Goal: Task Accomplishment & Management: Complete application form

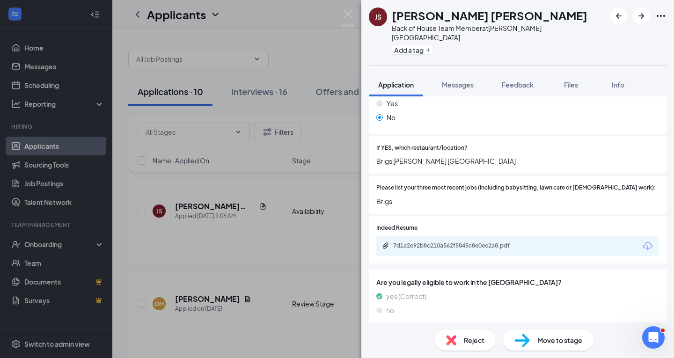
scroll to position [288, 0]
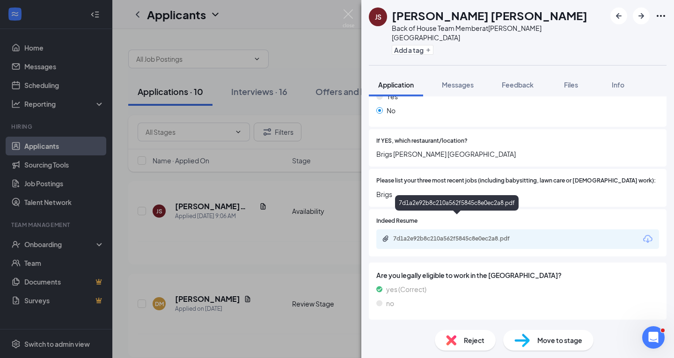
click at [470, 235] on div "7d1a2e92b8c210a562f5845c8e0ec2a8.pdf" at bounding box center [458, 239] width 152 height 9
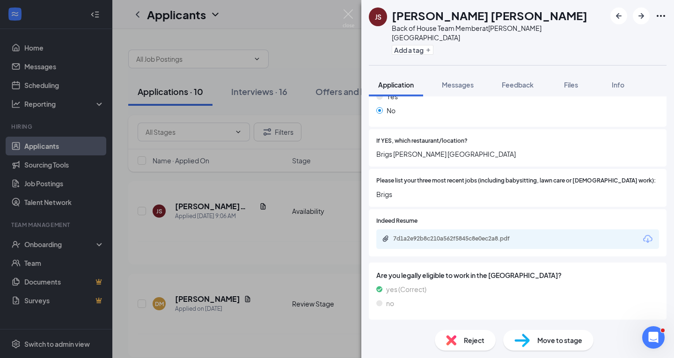
click at [459, 335] on div "Reject" at bounding box center [465, 340] width 61 height 21
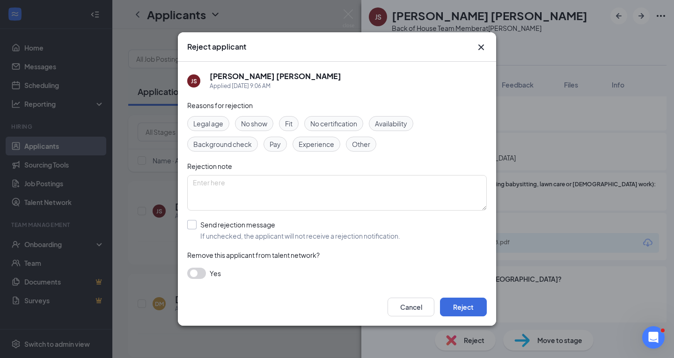
click at [197, 223] on input "Send rejection message If unchecked, the applicant will not receive a rejection…" at bounding box center [293, 230] width 213 height 21
checkbox input "true"
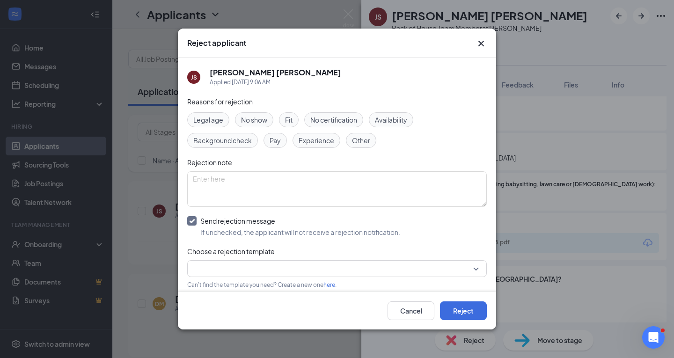
click at [356, 272] on input "search" at bounding box center [334, 269] width 282 height 16
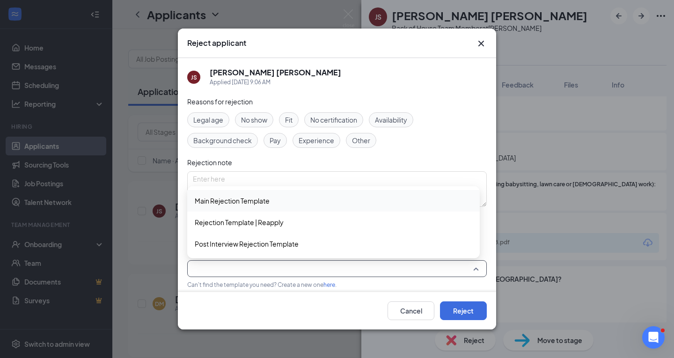
click at [336, 206] on span "Main Rejection Template" at bounding box center [334, 201] width 278 height 10
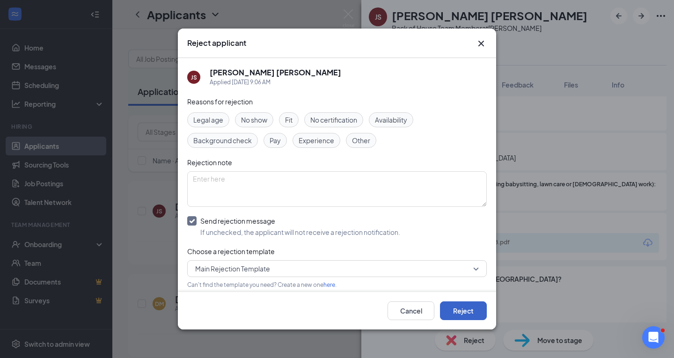
click at [471, 307] on button "Reject" at bounding box center [463, 310] width 47 height 19
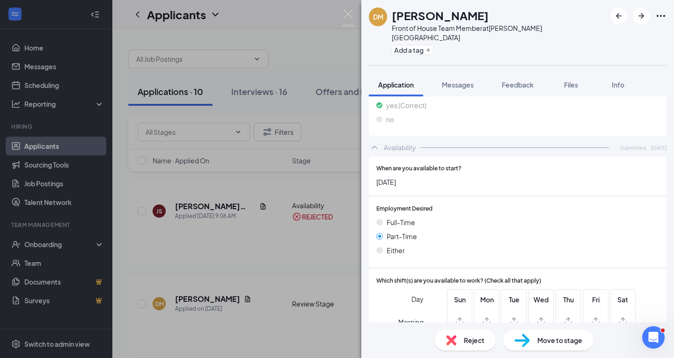
scroll to position [403, 0]
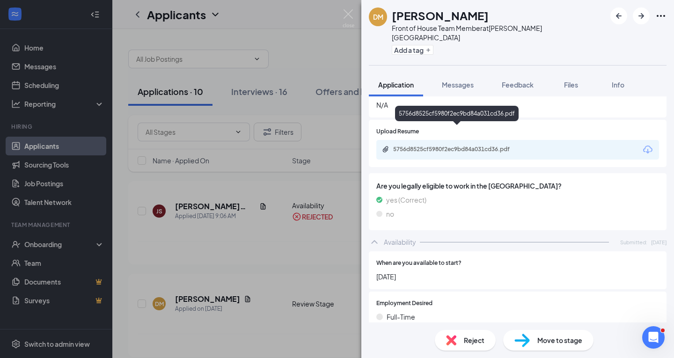
click at [436, 146] on div "5756d8525cf5980f2ec9bd84a031cd36.pdf" at bounding box center [458, 149] width 131 height 7
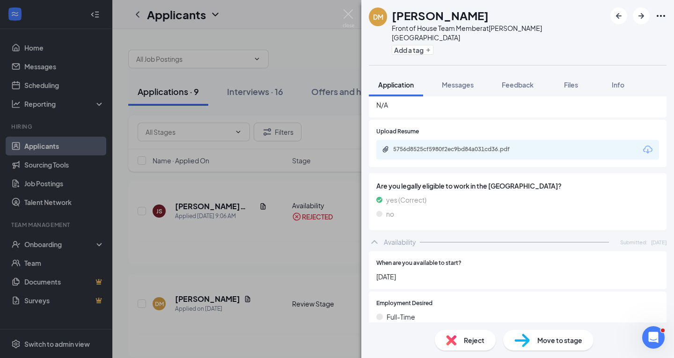
click at [558, 336] on span "Move to stage" at bounding box center [559, 340] width 45 height 10
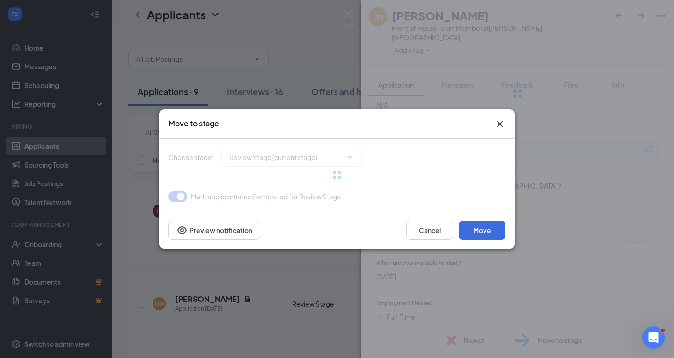
type input "Phone Interview (next stage)"
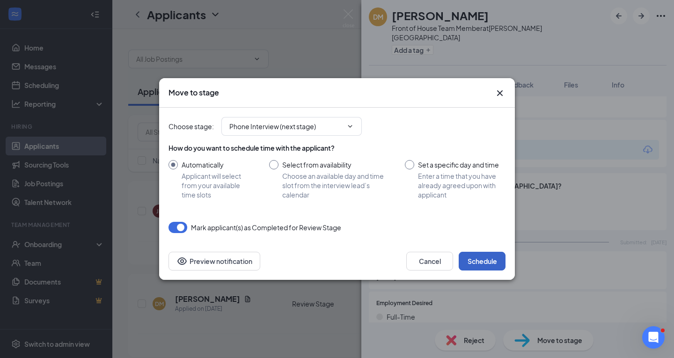
click at [497, 266] on button "Schedule" at bounding box center [482, 261] width 47 height 19
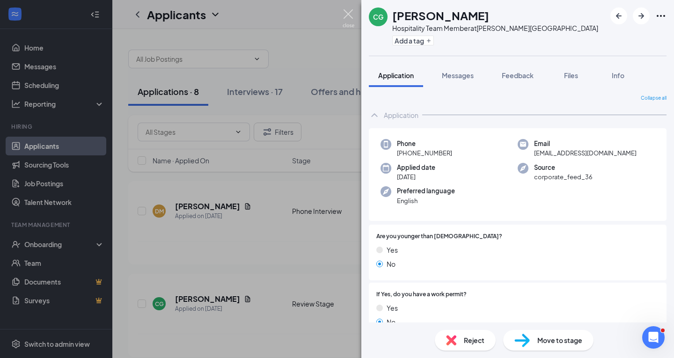
click at [345, 18] on img at bounding box center [349, 18] width 12 height 18
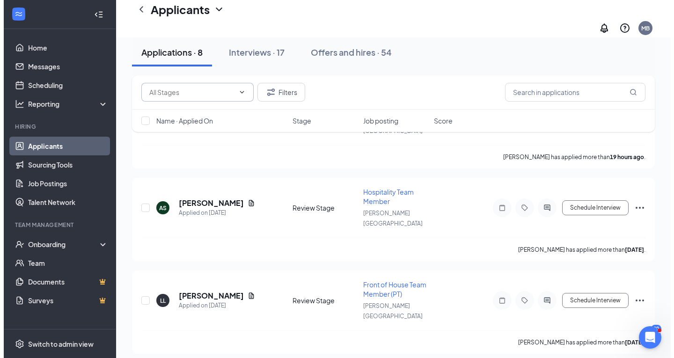
scroll to position [112, 0]
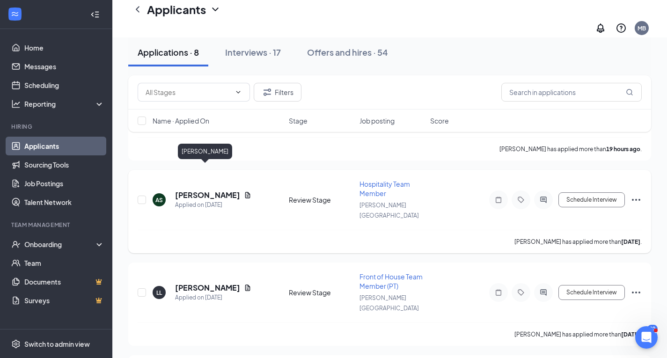
click at [206, 190] on h5 "[PERSON_NAME]" at bounding box center [207, 195] width 65 height 10
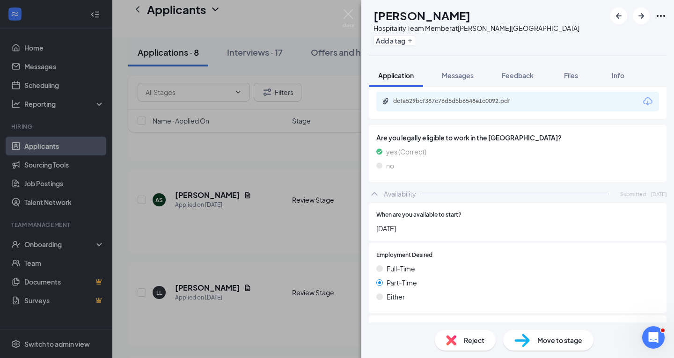
scroll to position [391, 0]
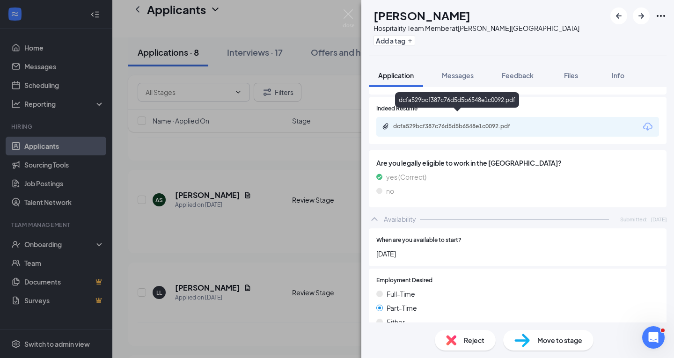
click at [461, 123] on div "dcfa529bcf387c76d5d5b6548e1c0092.pdf" at bounding box center [458, 127] width 152 height 9
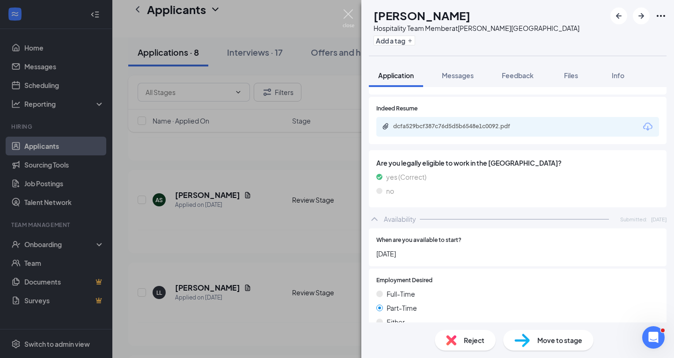
click at [351, 14] on img at bounding box center [349, 18] width 12 height 18
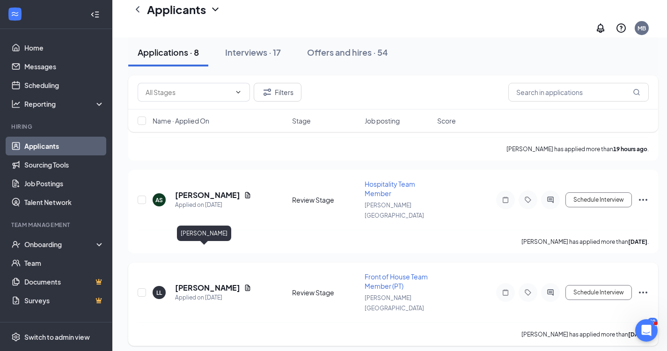
click at [190, 283] on h5 "[PERSON_NAME]" at bounding box center [207, 288] width 65 height 10
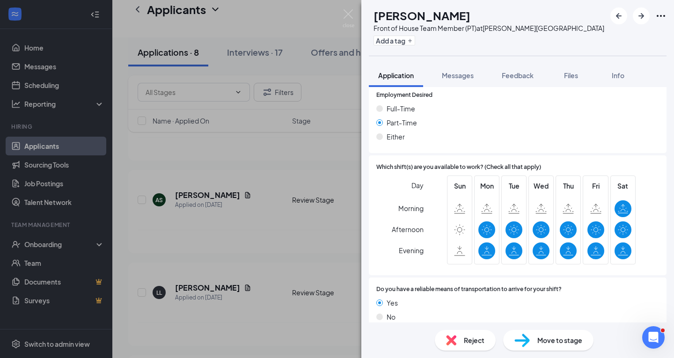
scroll to position [391, 0]
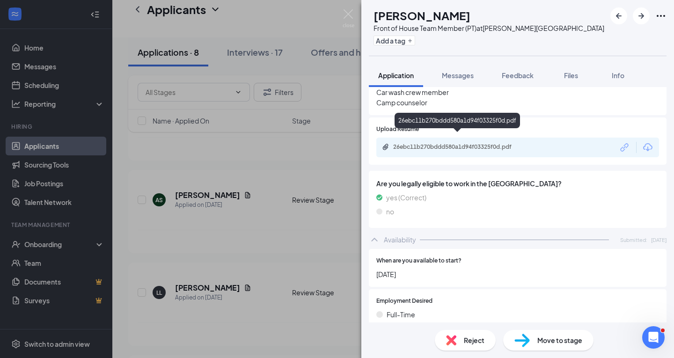
click at [460, 143] on div "26ebc11b270bddd580a1d94f03325f0d.pdf" at bounding box center [458, 146] width 131 height 7
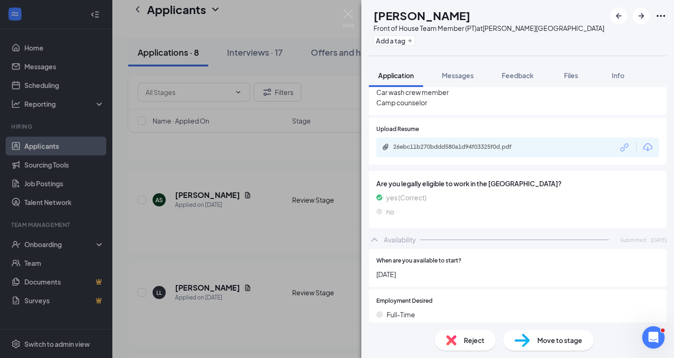
click at [534, 338] on div "Move to stage" at bounding box center [548, 340] width 90 height 21
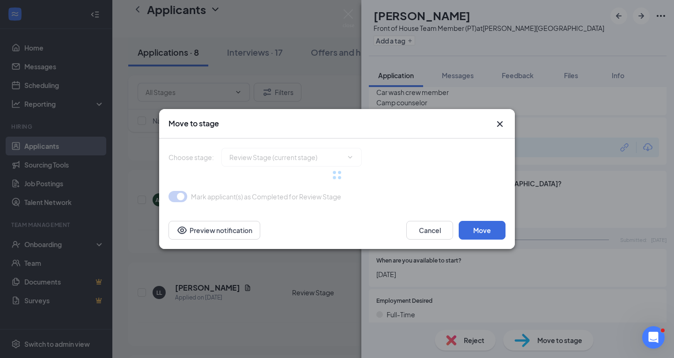
type input "Phone Interview (next stage)"
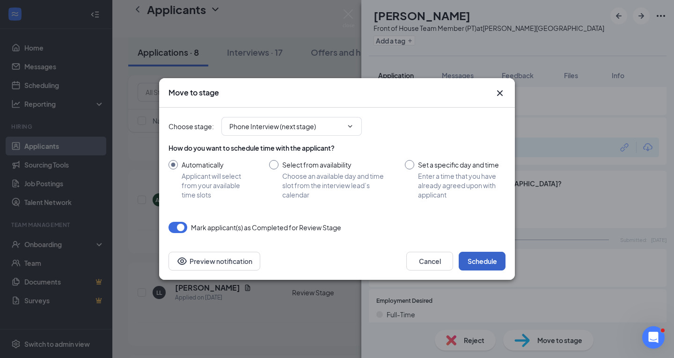
click at [481, 264] on button "Schedule" at bounding box center [482, 261] width 47 height 19
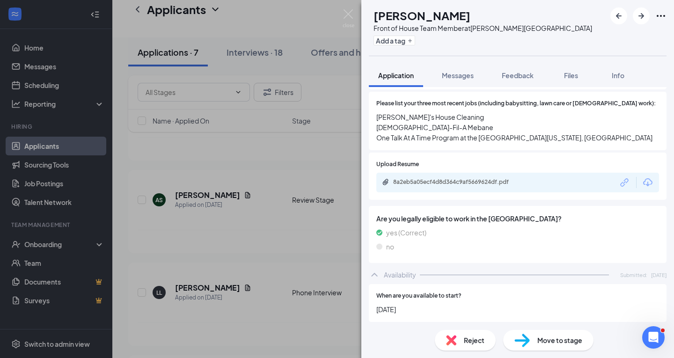
scroll to position [281, 0]
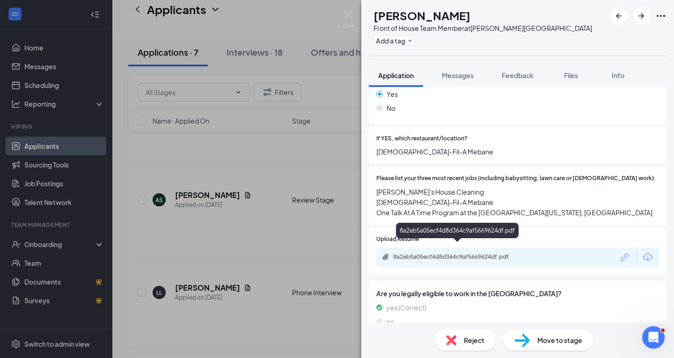
click at [457, 253] on div "8a2eb5a05ecf4d8d364c9af5669624df.pdf" at bounding box center [458, 256] width 131 height 7
click at [522, 338] on img at bounding box center [521, 341] width 15 height 14
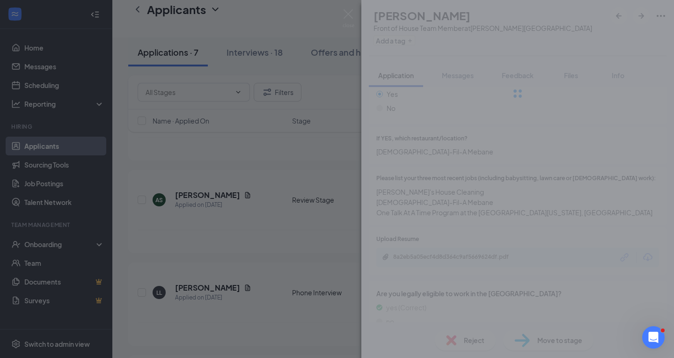
type input "Phone Interview (next stage)"
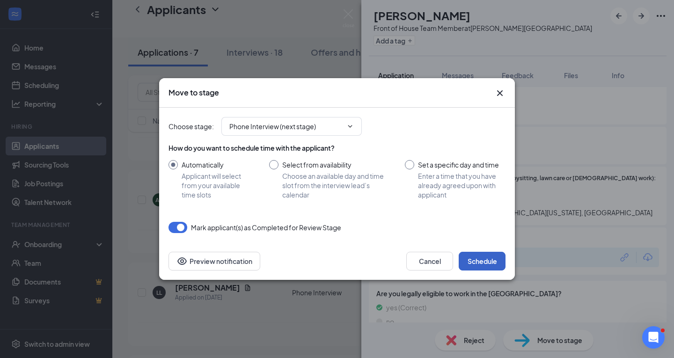
click at [482, 259] on button "Schedule" at bounding box center [482, 261] width 47 height 19
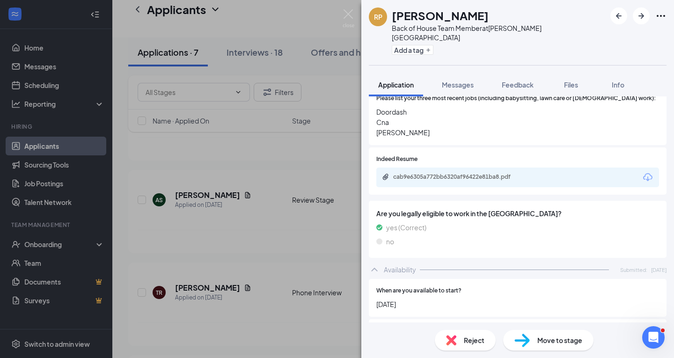
scroll to position [353, 0]
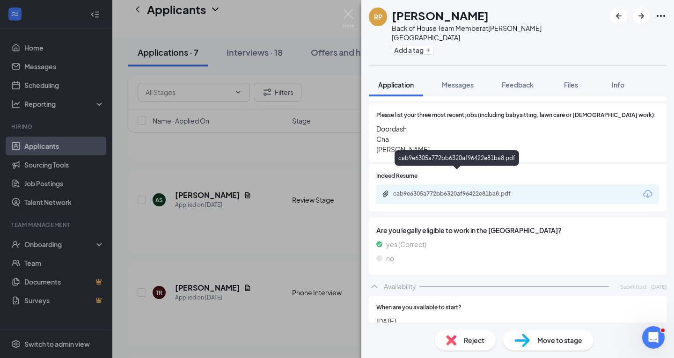
click at [477, 190] on div "cab9e6305a772bb6320af96422e81ba8.pdf" at bounding box center [458, 193] width 131 height 7
click at [473, 344] on span "Reject" at bounding box center [474, 340] width 21 height 10
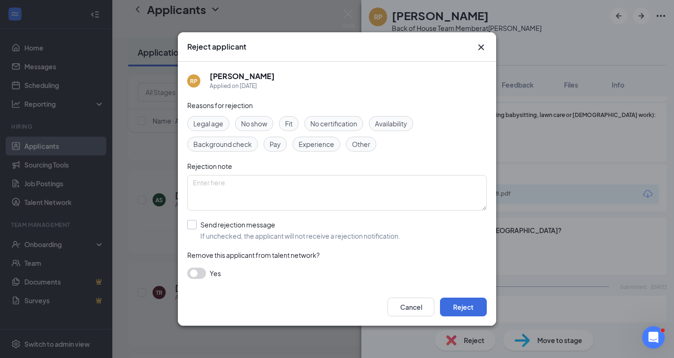
click at [194, 229] on input "Send rejection message If unchecked, the applicant will not receive a rejection…" at bounding box center [293, 230] width 213 height 21
checkbox input "true"
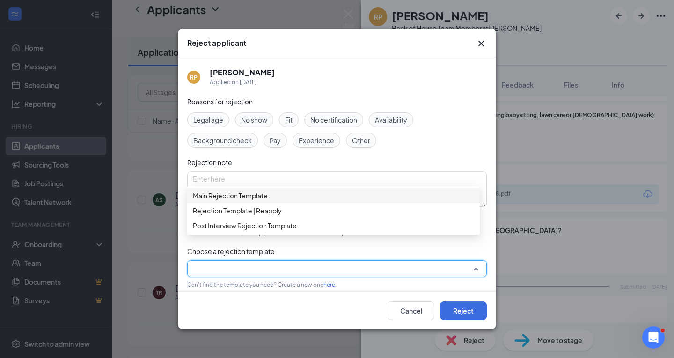
click at [228, 271] on input "search" at bounding box center [334, 269] width 282 height 16
click at [237, 203] on div "Main Rejection Template" at bounding box center [333, 195] width 293 height 15
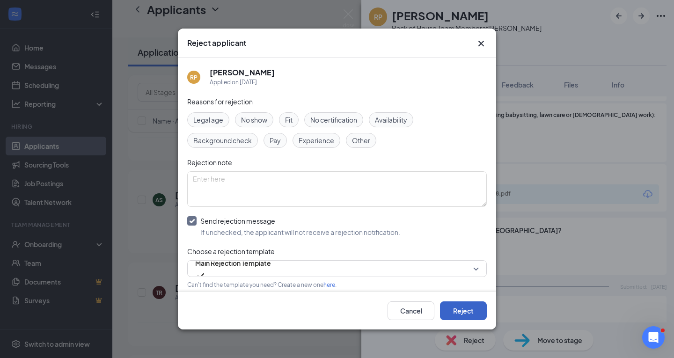
click at [464, 311] on button "Reject" at bounding box center [463, 310] width 47 height 19
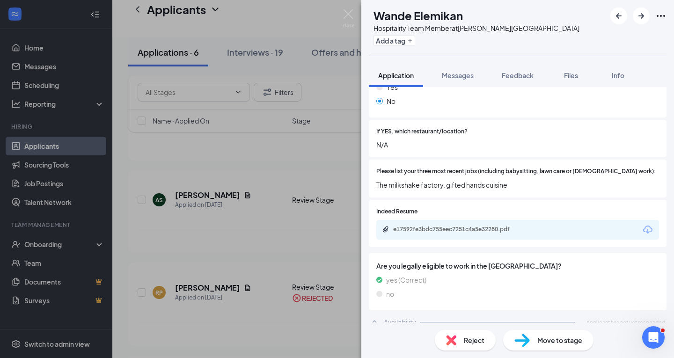
scroll to position [288, 0]
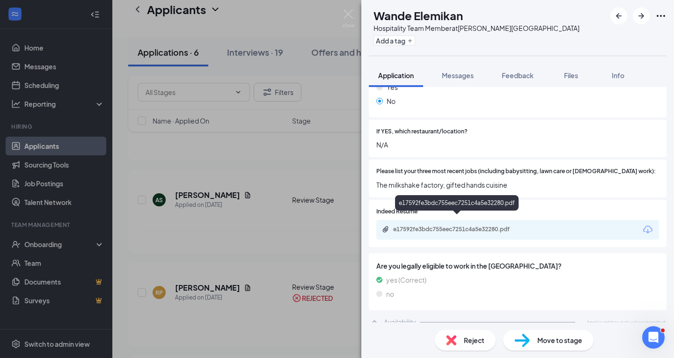
click at [477, 226] on div "e17592fe3bdc755eec7251c4a5e32280.pdf" at bounding box center [458, 229] width 131 height 7
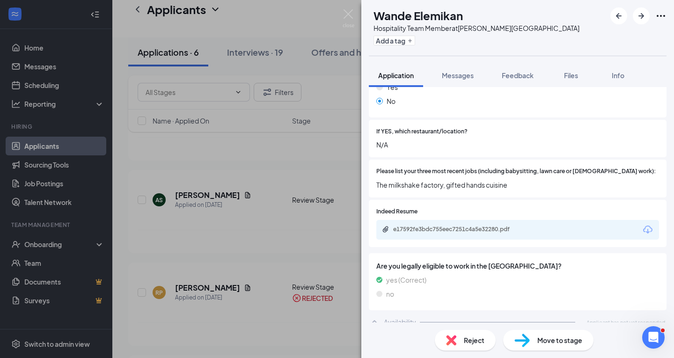
scroll to position [284, 0]
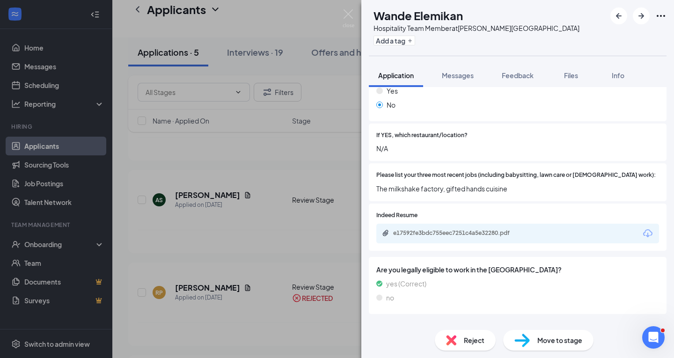
click at [469, 338] on span "Reject" at bounding box center [474, 340] width 21 height 10
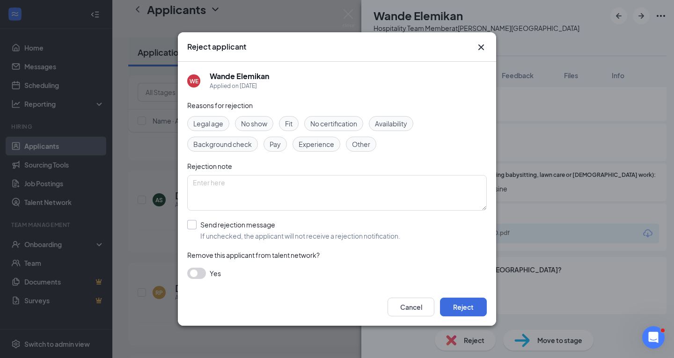
click at [197, 225] on input "Send rejection message If unchecked, the applicant will not receive a rejection…" at bounding box center [293, 230] width 213 height 21
checkbox input "true"
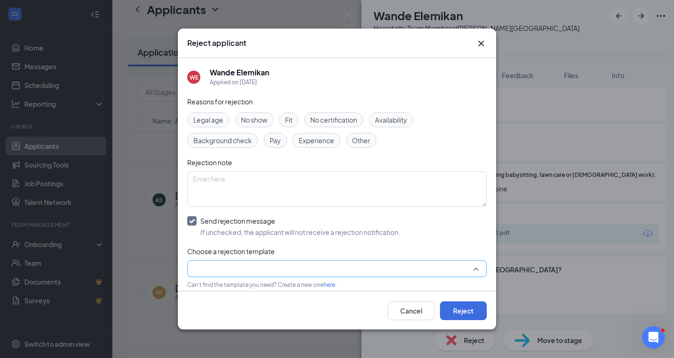
click at [249, 271] on input "search" at bounding box center [334, 269] width 282 height 16
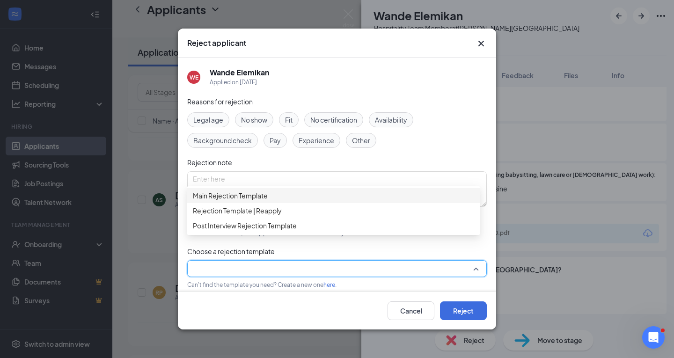
click at [239, 200] on span "Main Rejection Template" at bounding box center [230, 195] width 75 height 10
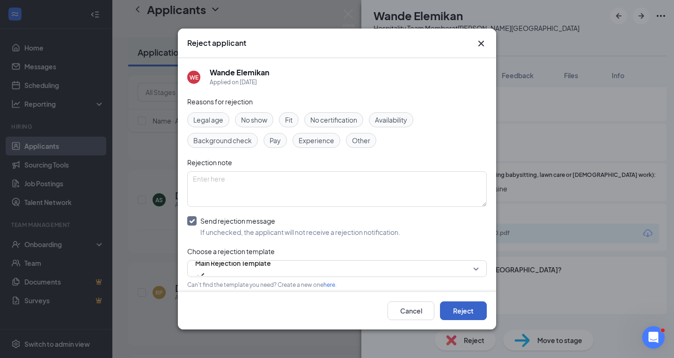
click at [464, 308] on button "Reject" at bounding box center [463, 310] width 47 height 19
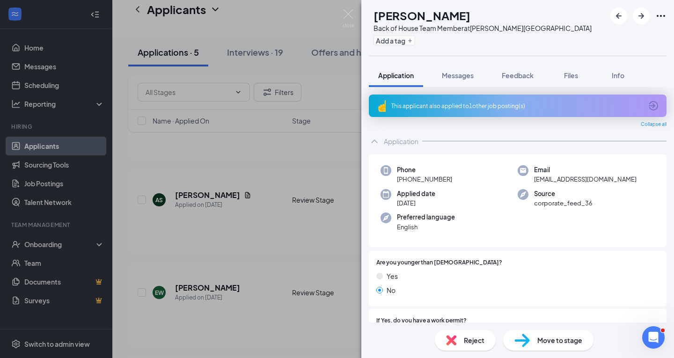
click at [457, 334] on div "Reject" at bounding box center [465, 340] width 61 height 21
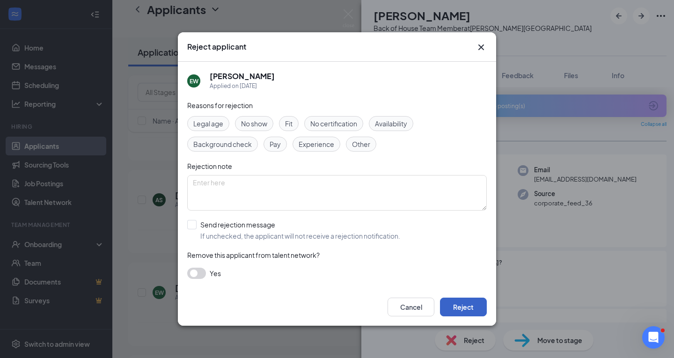
click at [463, 311] on button "Reject" at bounding box center [463, 307] width 47 height 19
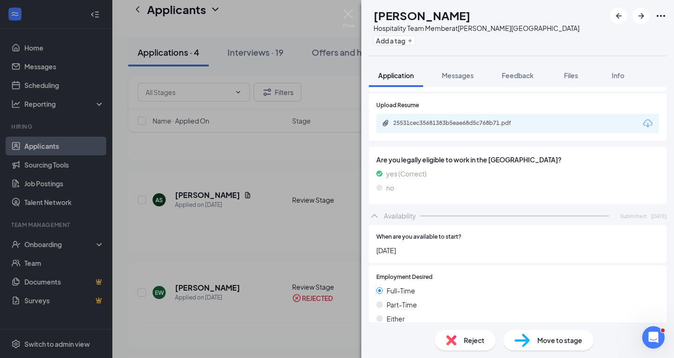
scroll to position [461, 0]
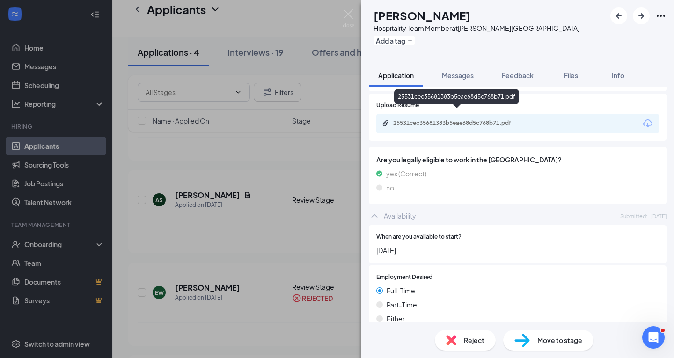
click at [492, 119] on div "25531cec35681383b5eae68d5c768b71.pdf" at bounding box center [458, 123] width 152 height 9
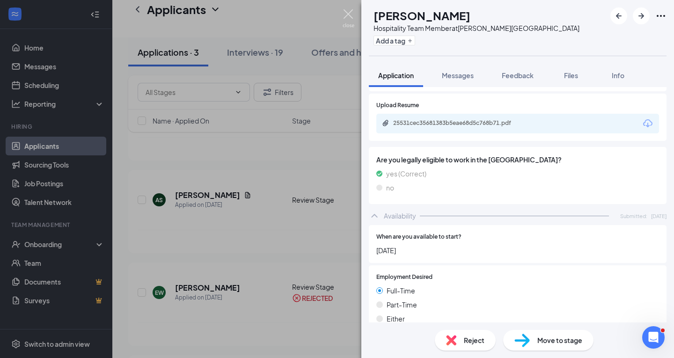
click at [351, 12] on img at bounding box center [349, 18] width 12 height 18
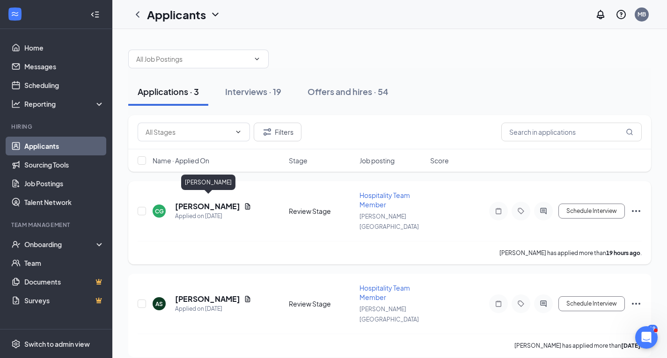
click at [202, 202] on h5 "[PERSON_NAME]" at bounding box center [207, 206] width 65 height 10
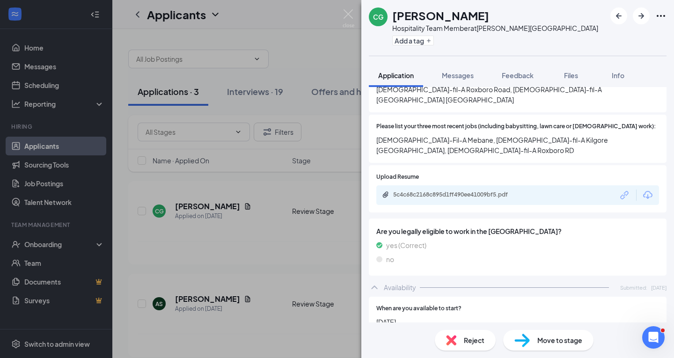
scroll to position [364, 0]
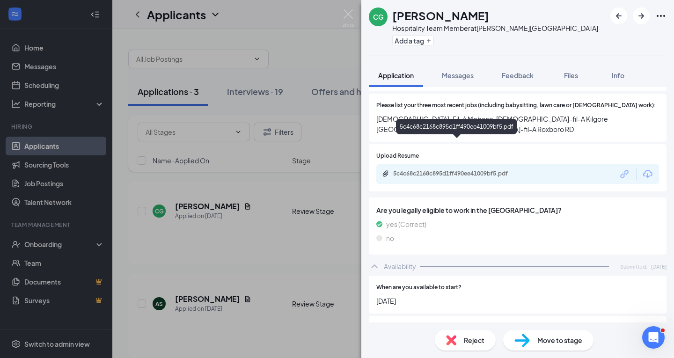
click at [486, 170] on div "5c4c68c2168c895d1ff490ee41009bf5.pdf" at bounding box center [458, 173] width 131 height 7
